Goal: Information Seeking & Learning: Learn about a topic

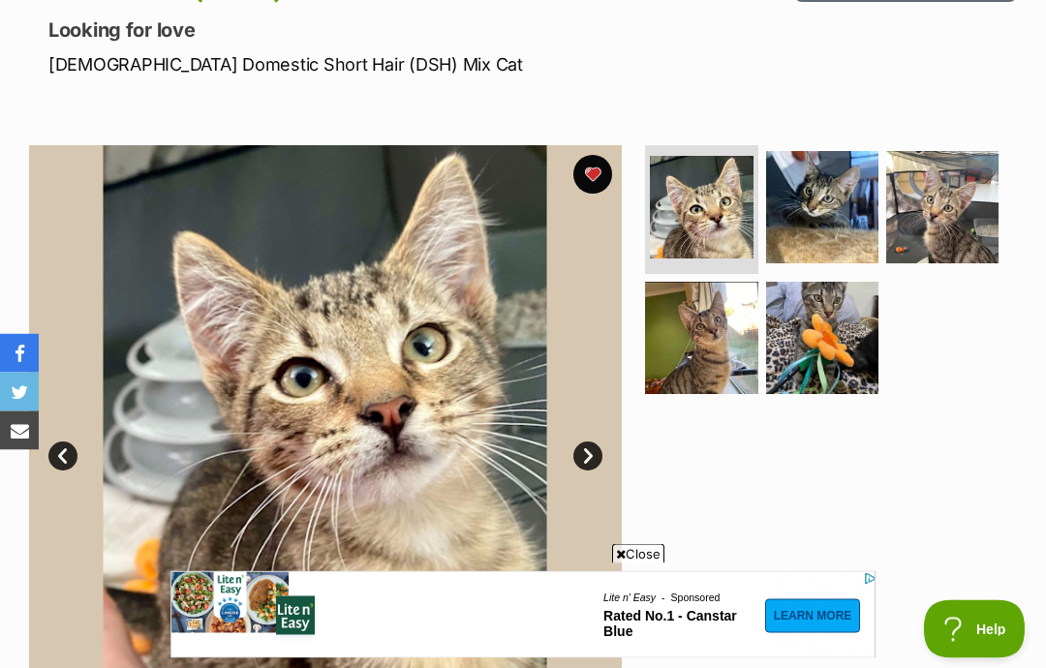
scroll to position [258, 0]
click at [831, 168] on img at bounding box center [822, 207] width 112 height 112
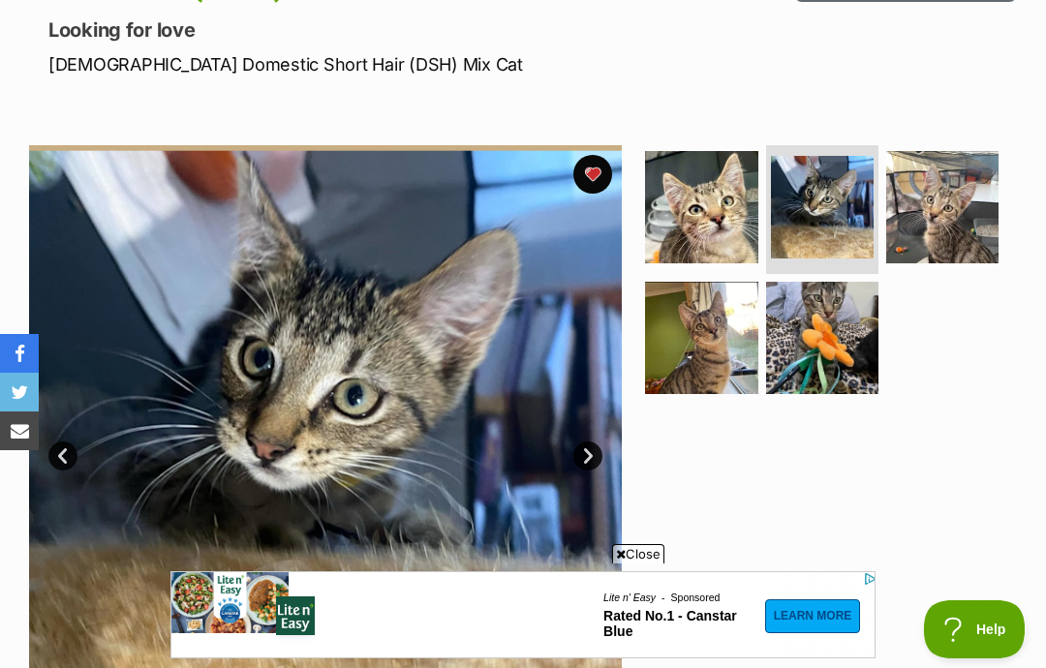
click at [740, 181] on img at bounding box center [701, 207] width 112 height 112
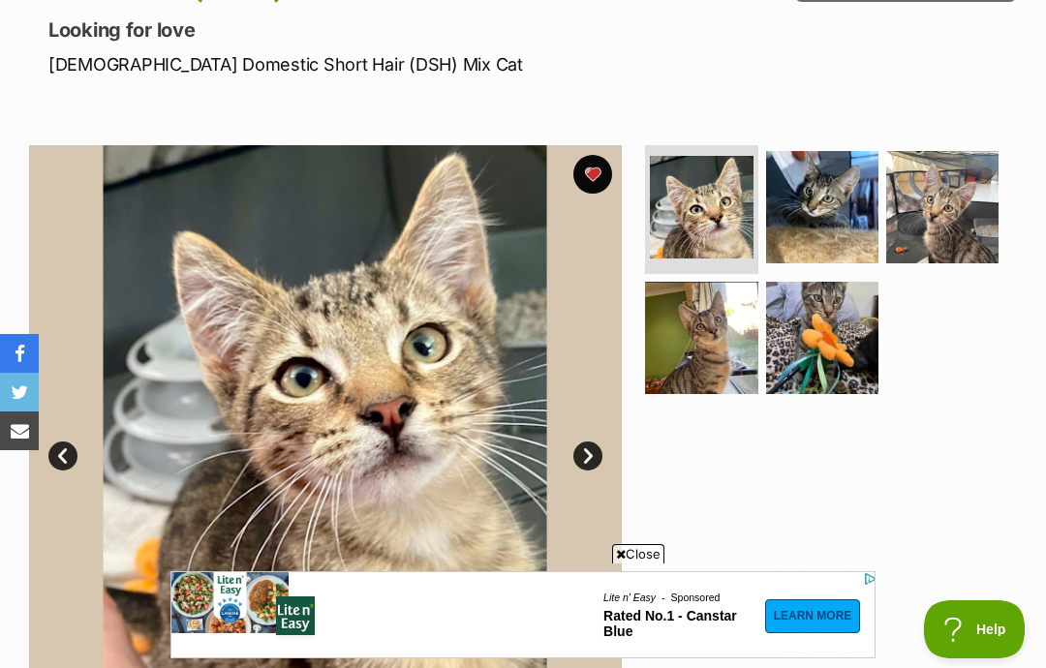
click at [823, 193] on img at bounding box center [822, 207] width 112 height 112
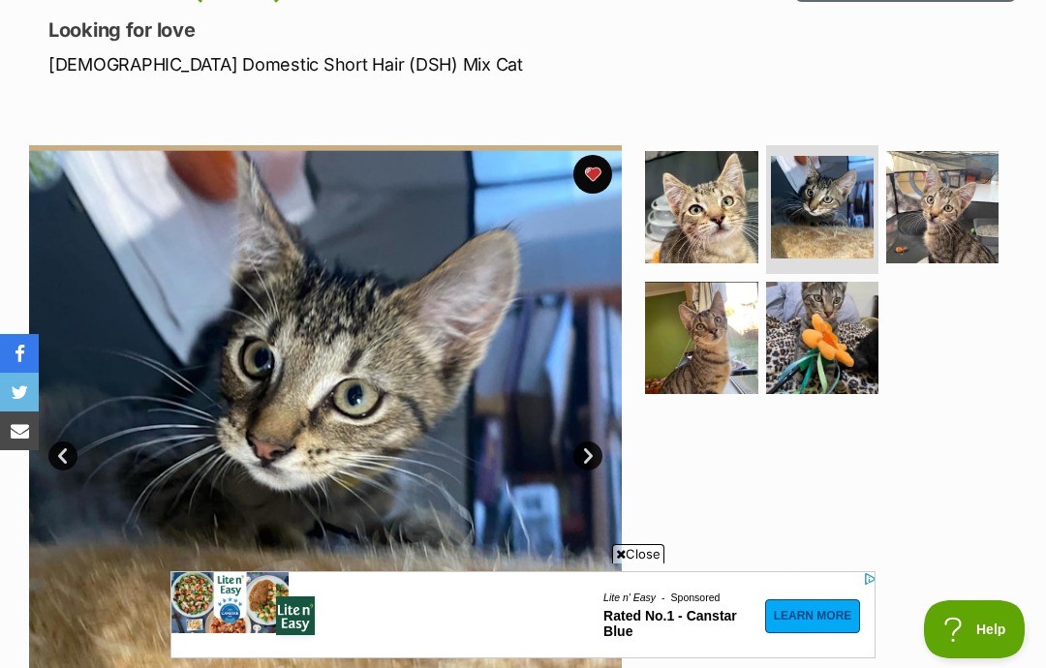
click at [72, 447] on link "Prev" at bounding box center [62, 456] width 29 height 29
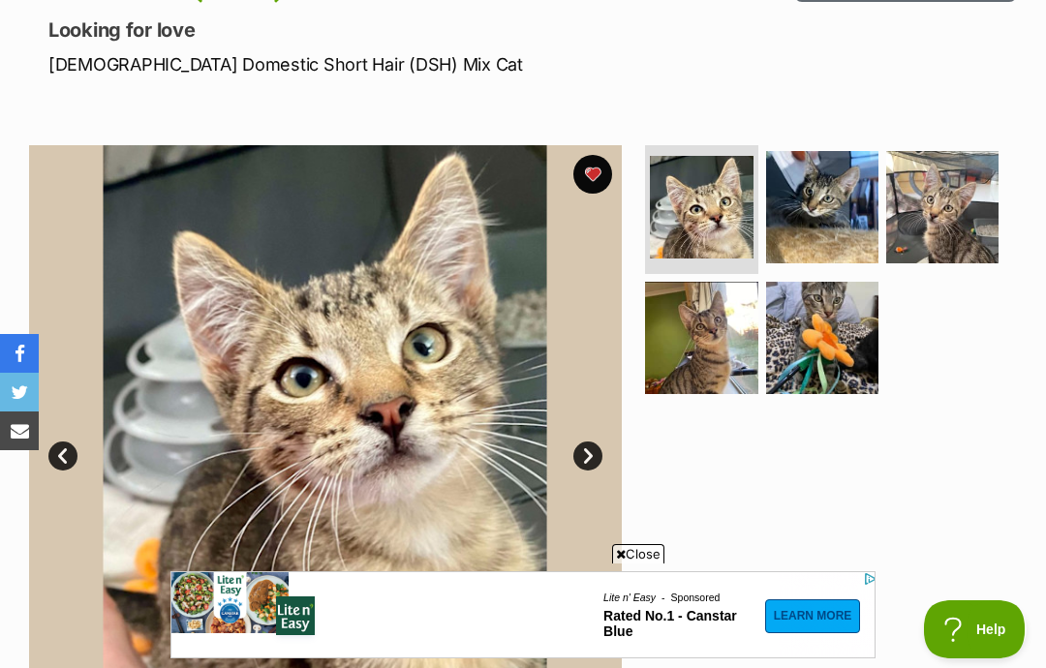
scroll to position [0, 0]
click at [586, 458] on link "Next" at bounding box center [587, 456] width 29 height 29
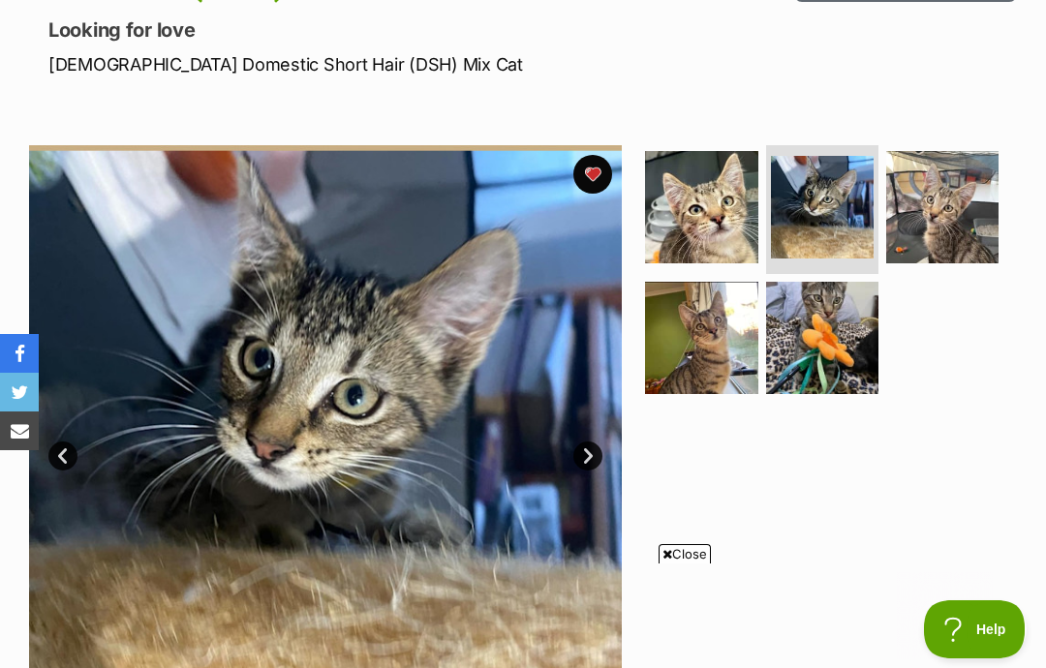
click at [597, 464] on link "Next" at bounding box center [587, 456] width 29 height 29
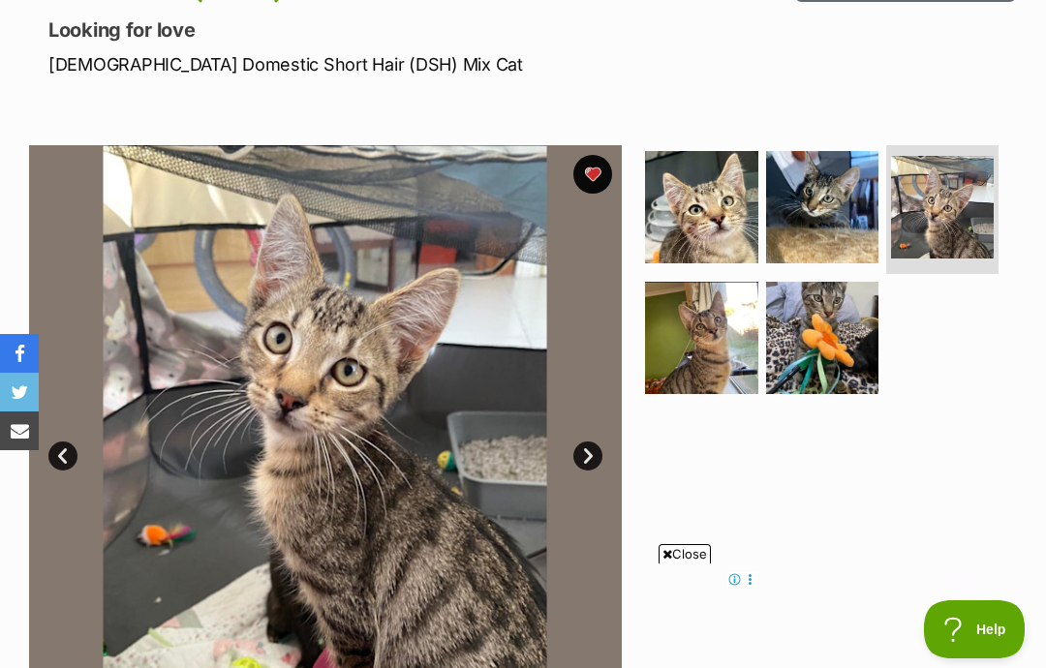
click at [592, 462] on link "Next" at bounding box center [587, 456] width 29 height 29
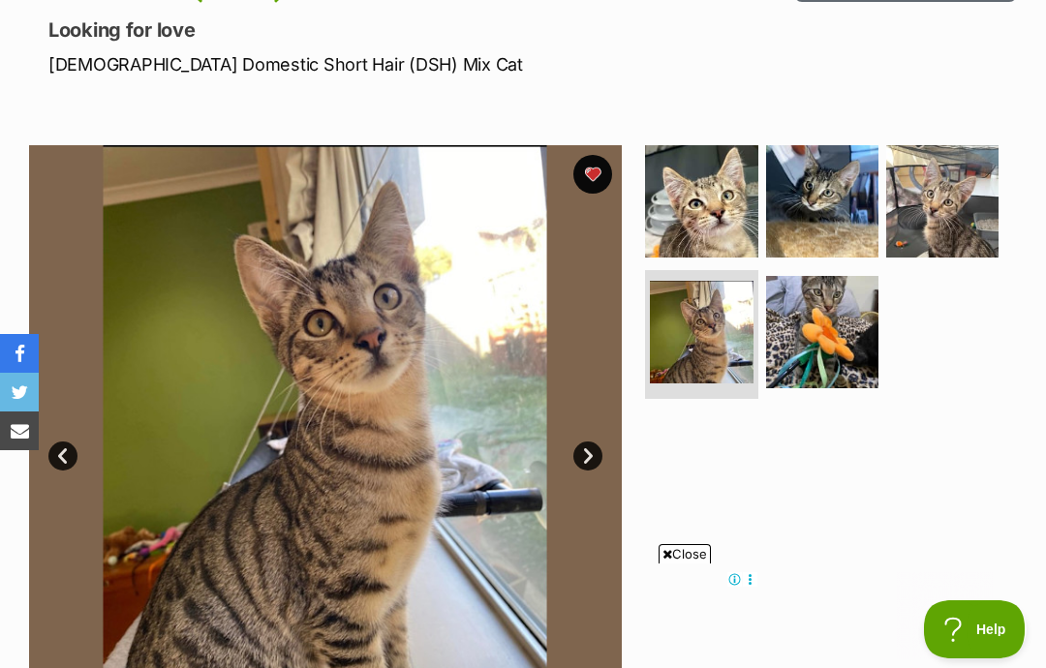
click at [587, 460] on link "Next" at bounding box center [587, 456] width 29 height 29
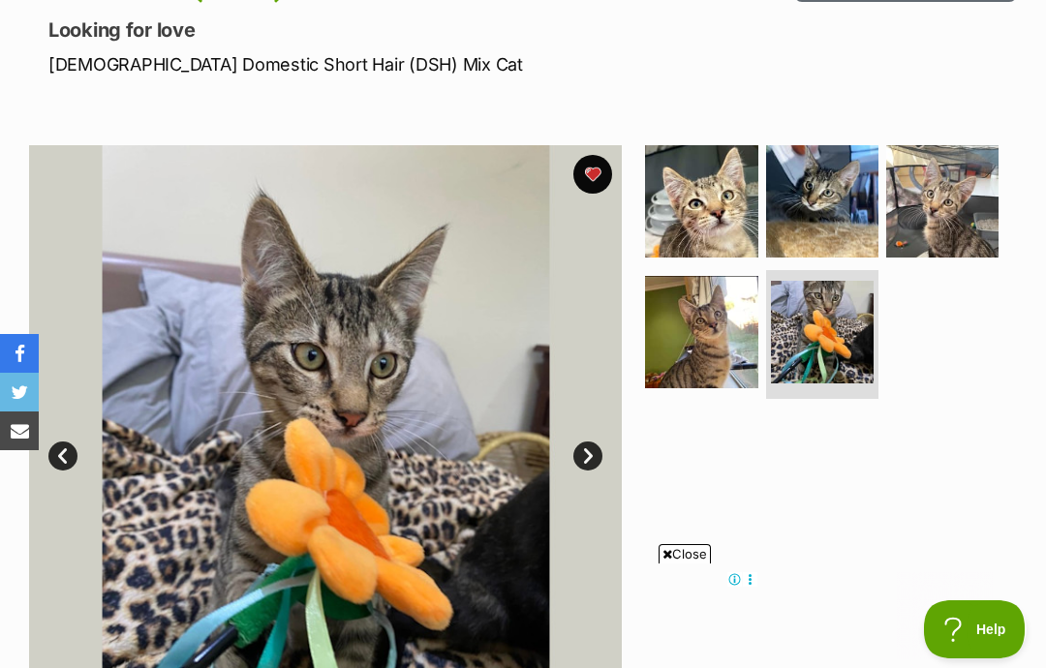
click at [61, 466] on link "Prev" at bounding box center [62, 456] width 29 height 29
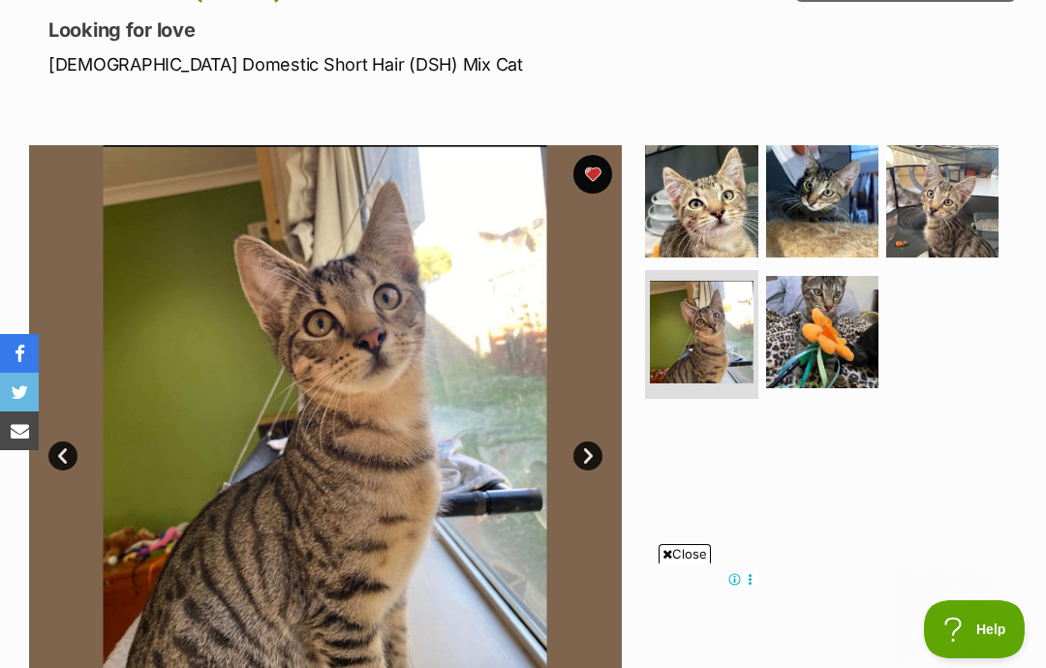
click at [64, 467] on link "Prev" at bounding box center [62, 456] width 29 height 29
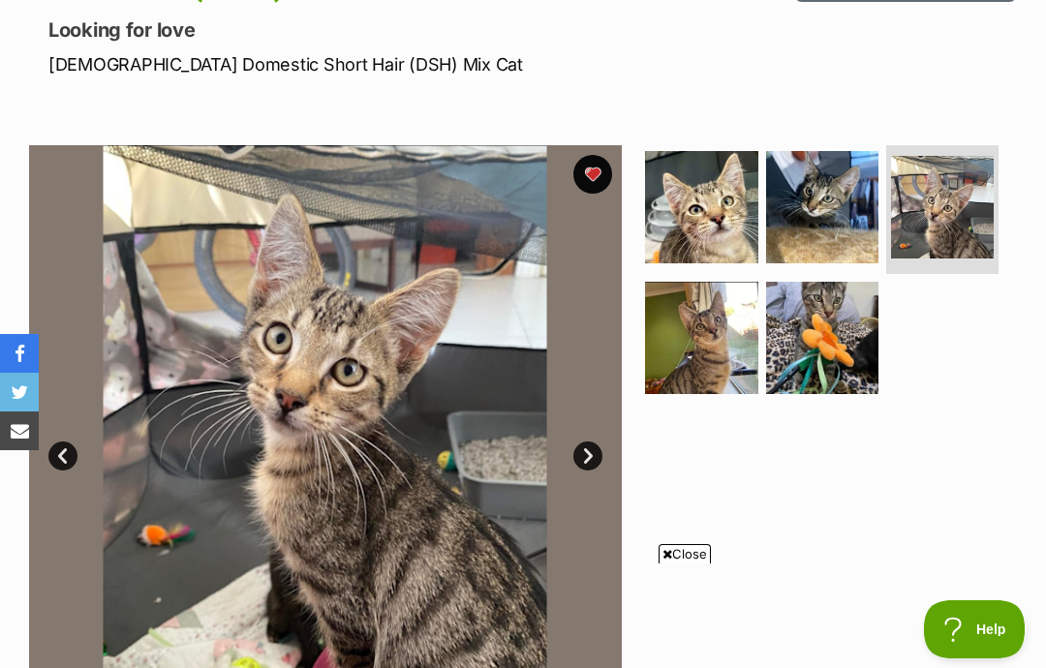
click at [56, 442] on link "Prev" at bounding box center [62, 456] width 29 height 29
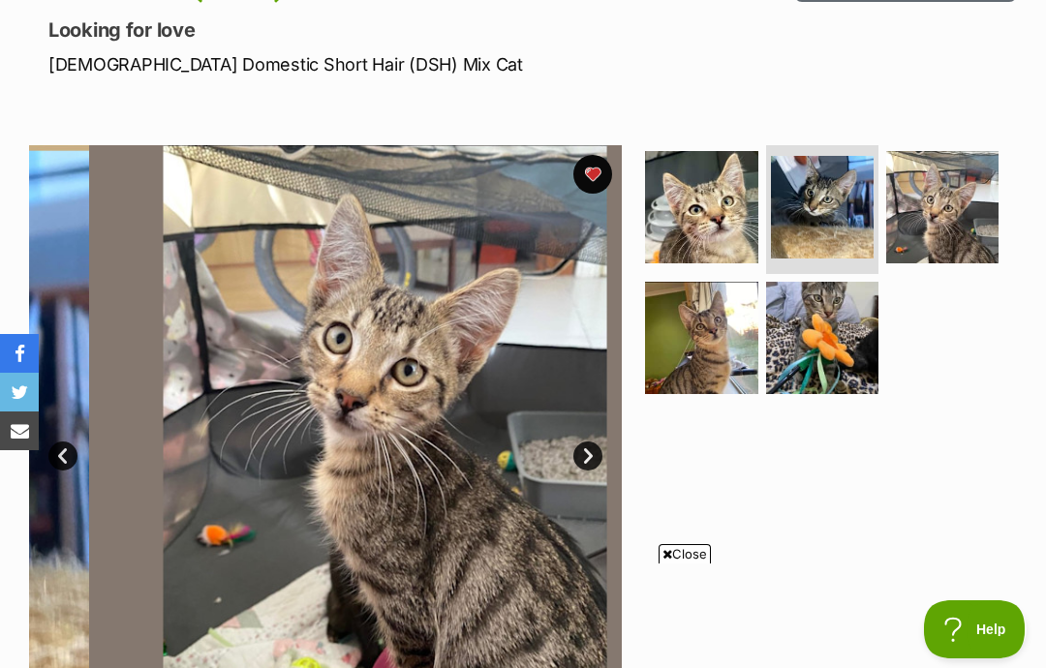
click at [64, 462] on link "Prev" at bounding box center [62, 456] width 29 height 29
